Goal: Task Accomplishment & Management: Manage account settings

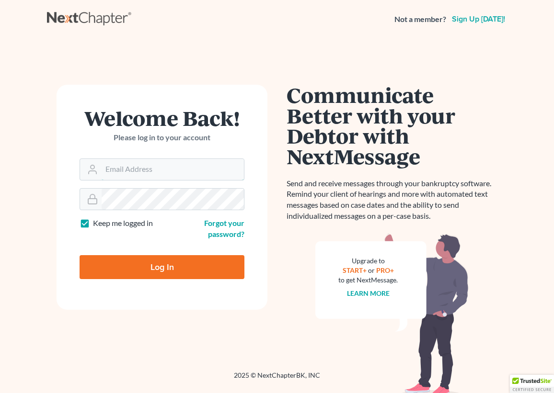
type input "[DOMAIN_NAME][EMAIL_ADDRESS][DOMAIN_NAME]"
click at [139, 261] on input "Log In" at bounding box center [162, 267] width 165 height 24
type input "Thinking..."
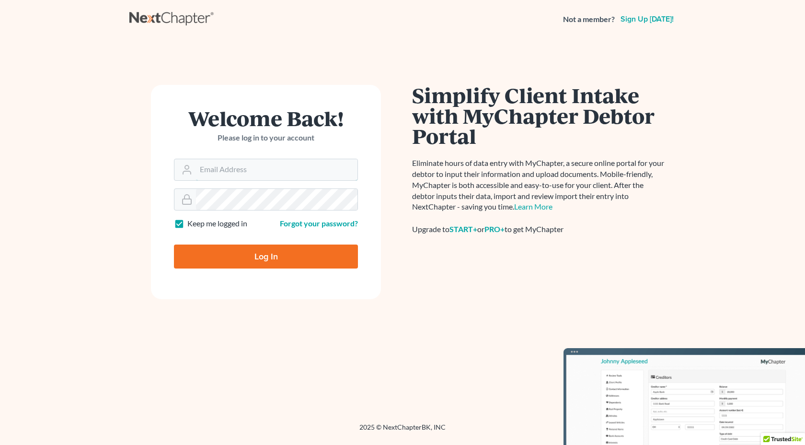
type input "[DOMAIN_NAME][EMAIL_ADDRESS][DOMAIN_NAME]"
click at [253, 262] on input "Log In" at bounding box center [266, 256] width 184 height 24
type input "Thinking..."
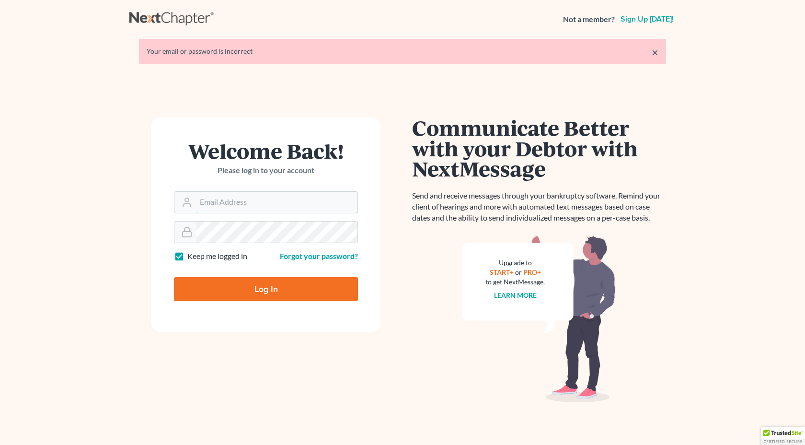
type input "[DOMAIN_NAME][EMAIL_ADDRESS][DOMAIN_NAME]"
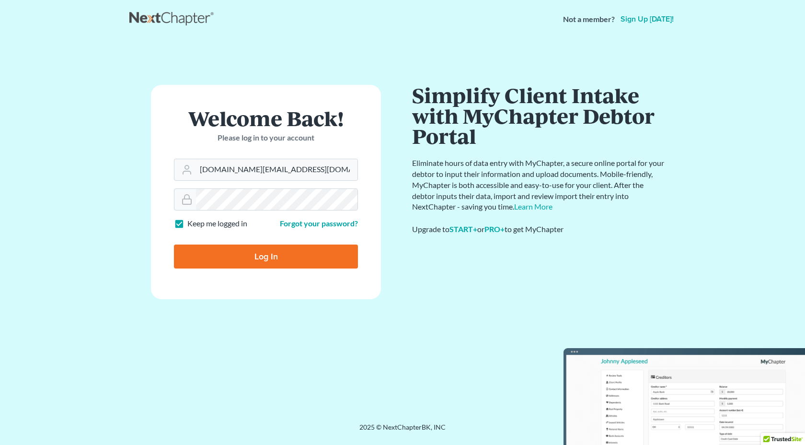
click at [269, 258] on input "Log In" at bounding box center [266, 256] width 184 height 24
type input "Thinking..."
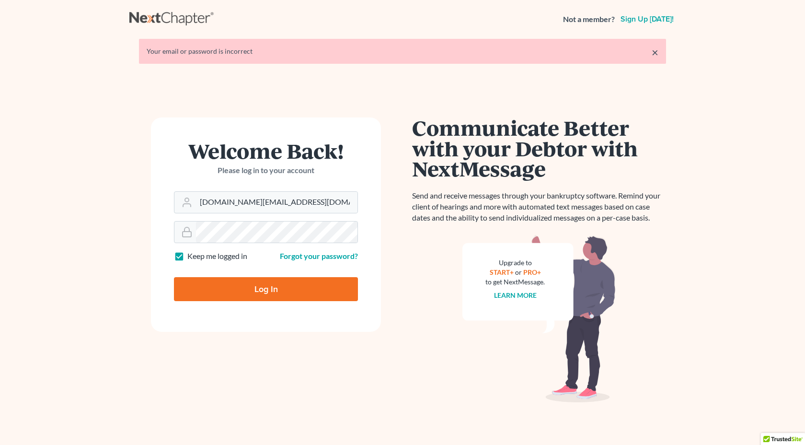
click at [248, 244] on form "Welcome Back! Please log in to your account Email Address CA.BK.Law@gmail.com P…" at bounding box center [266, 224] width 230 height 214
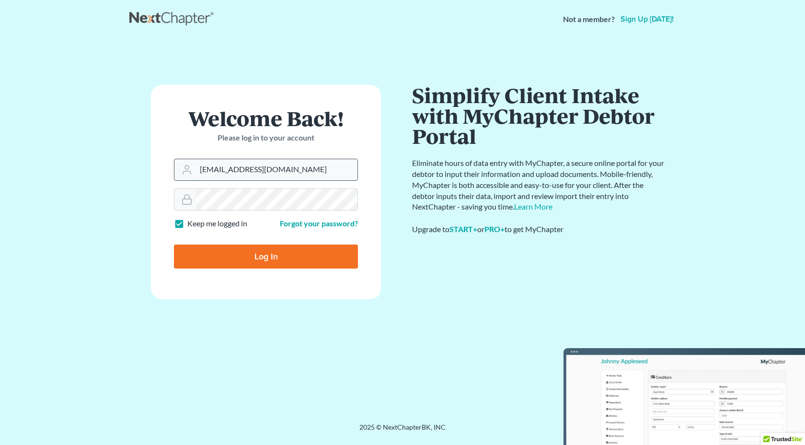
click at [273, 174] on input "elainevnguyen@gmail.com" at bounding box center [276, 169] width 161 height 21
type input "CA.BK.Law@gmail.com"
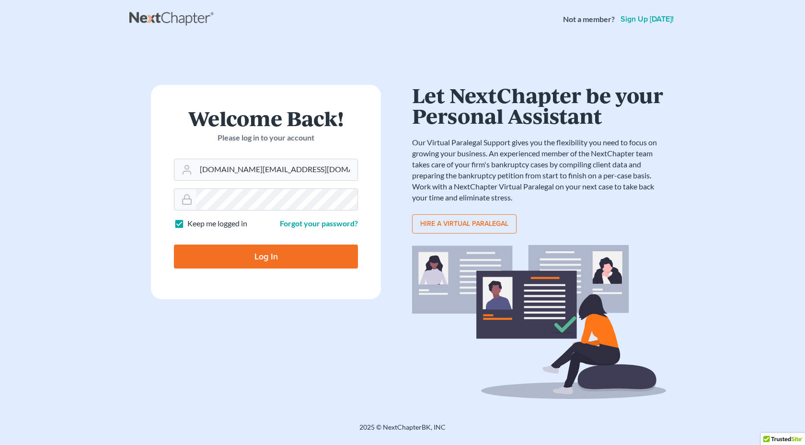
click at [258, 253] on input "Log In" at bounding box center [266, 256] width 184 height 24
type input "Thinking..."
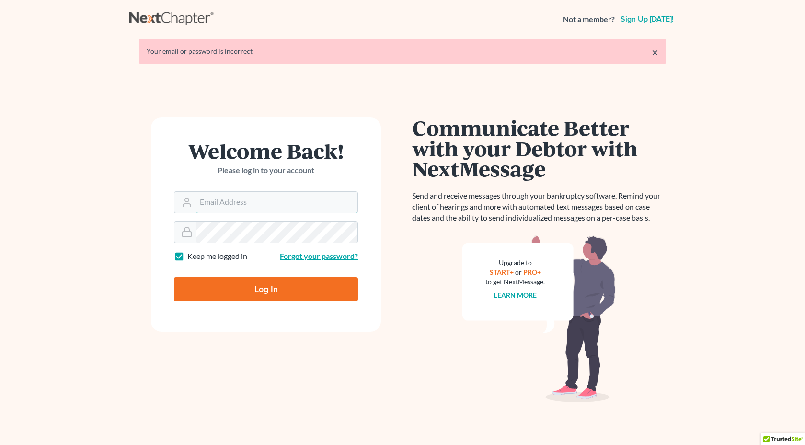
type input "[DOMAIN_NAME][EMAIL_ADDRESS][DOMAIN_NAME]"
click at [299, 255] on link "Forgot your password?" at bounding box center [319, 255] width 78 height 9
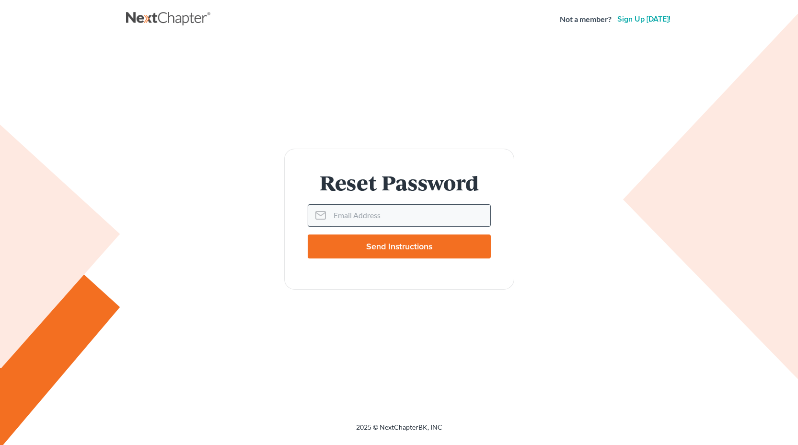
click at [358, 217] on input "Email Address" at bounding box center [410, 215] width 161 height 21
type input "[DOMAIN_NAME][EMAIL_ADDRESS][DOMAIN_NAME]"
click at [395, 249] on input "Send Instructions" at bounding box center [399, 246] width 183 height 24
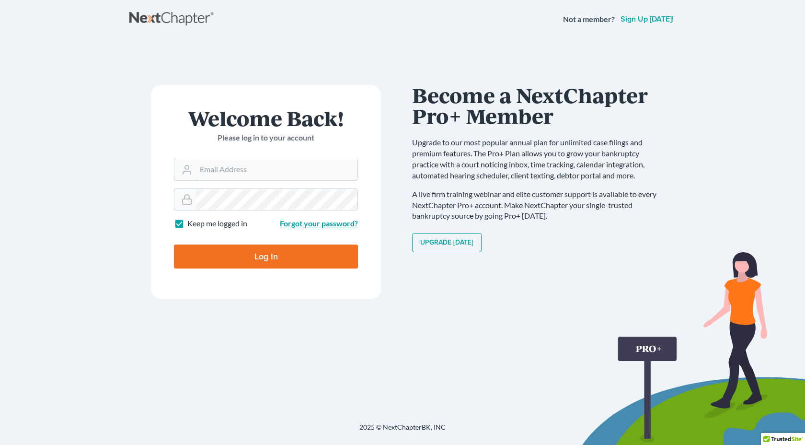
type input "[DOMAIN_NAME][EMAIL_ADDRESS][DOMAIN_NAME]"
click at [312, 224] on link "Forgot your password?" at bounding box center [319, 222] width 78 height 9
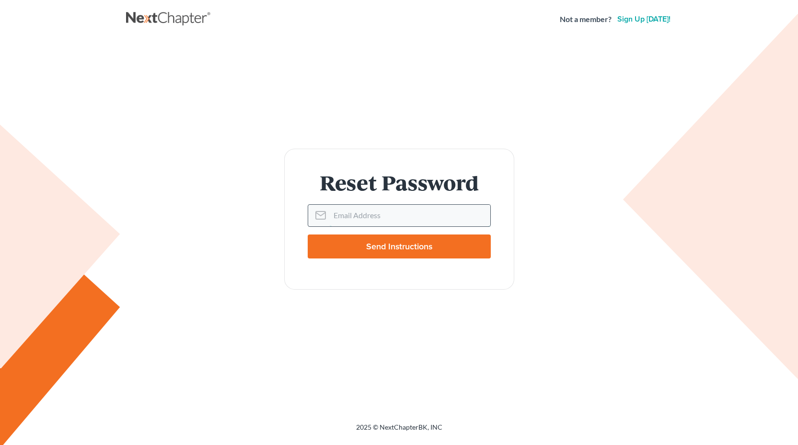
click at [351, 218] on input "Email Address" at bounding box center [410, 215] width 161 height 21
type input "CA.BK.Law@gmail.com"
click at [383, 249] on input "Send Instructions" at bounding box center [399, 246] width 183 height 24
